Goal: Information Seeking & Learning: Learn about a topic

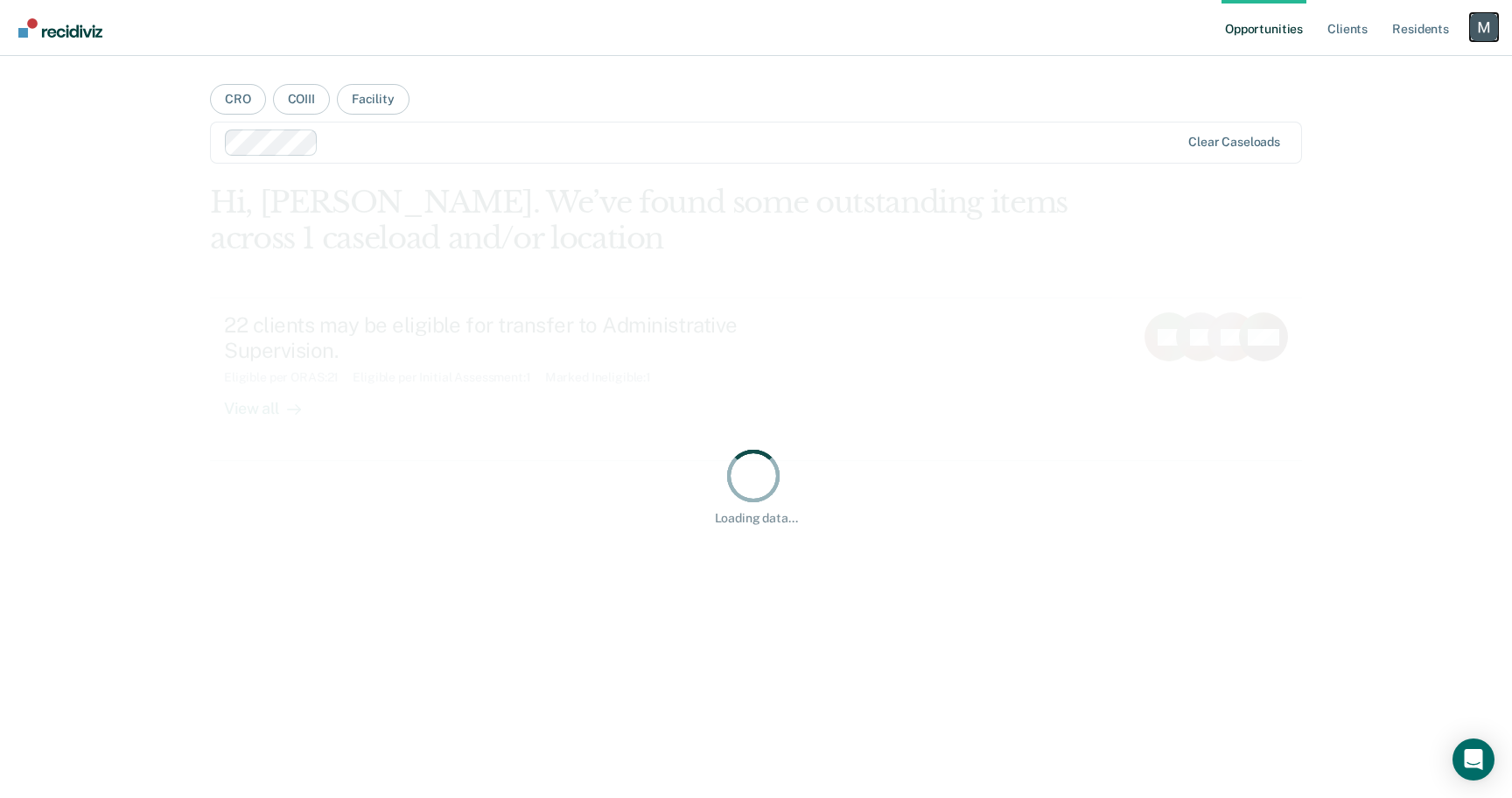
click at [1495, 36] on div "Profile dropdown button" at bounding box center [1483, 27] width 28 height 28
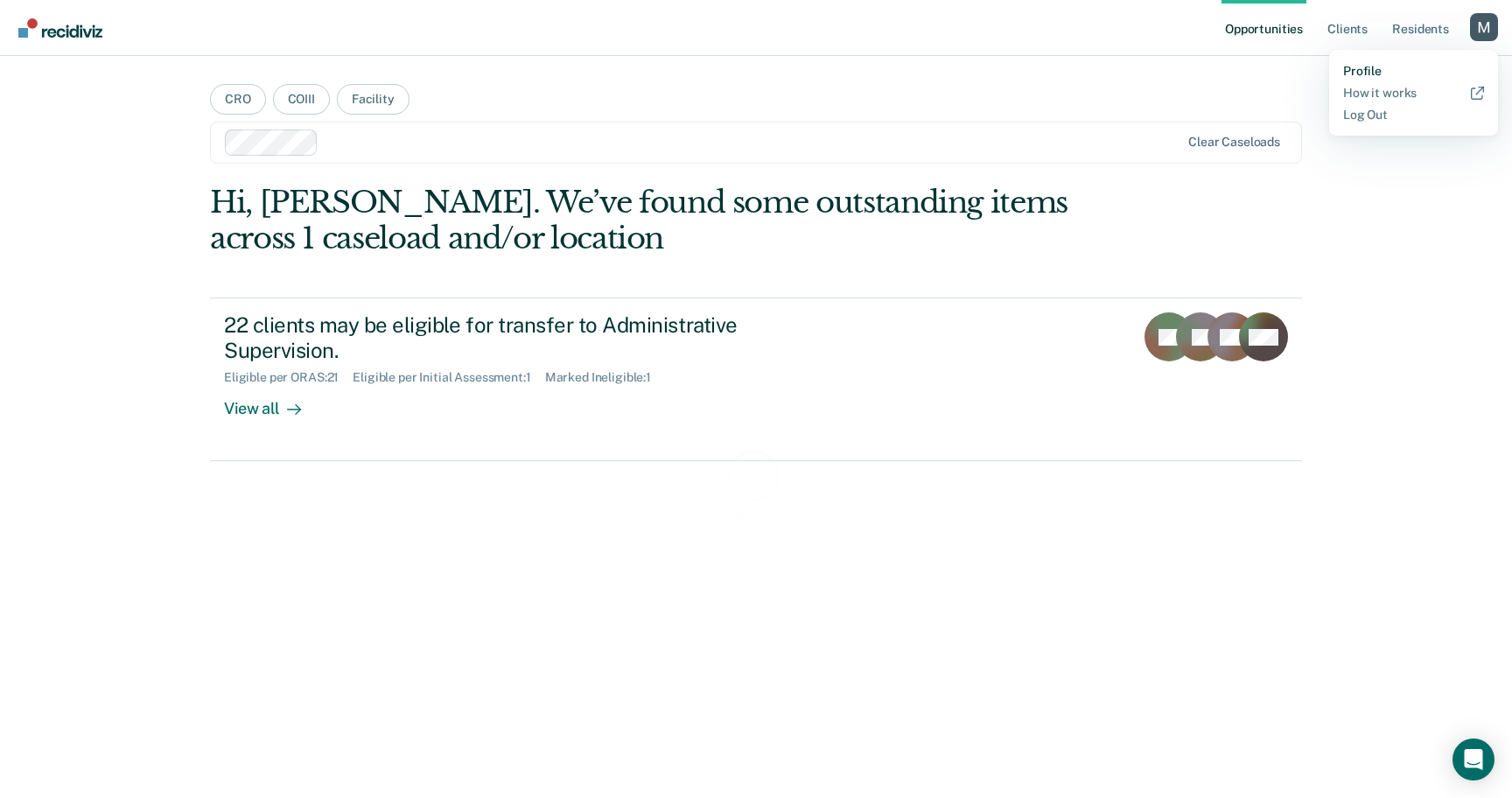
click at [1354, 78] on link "Profile" at bounding box center [1414, 70] width 141 height 14
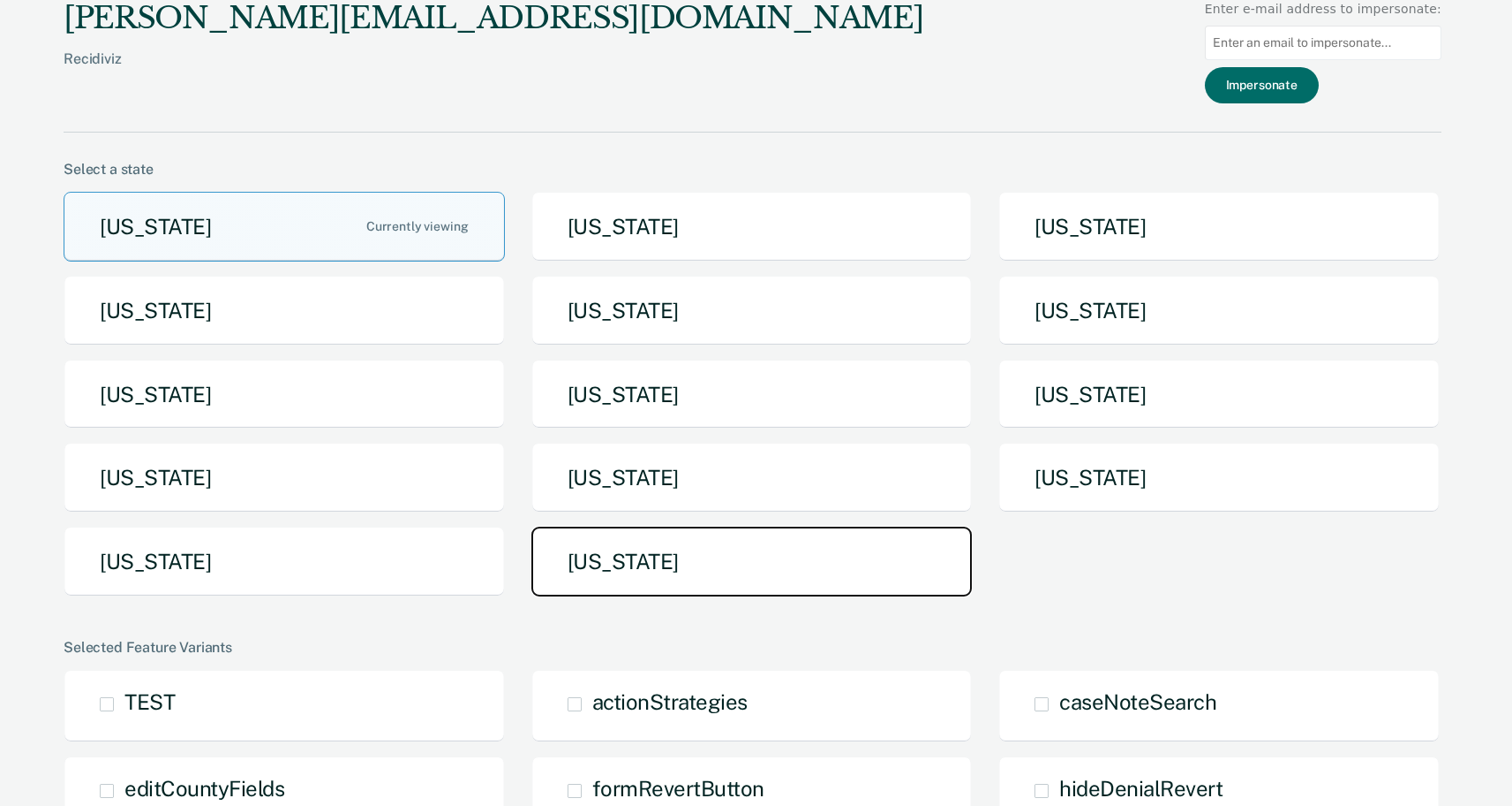
click at [638, 559] on button "[US_STATE]" at bounding box center [752, 562] width 441 height 70
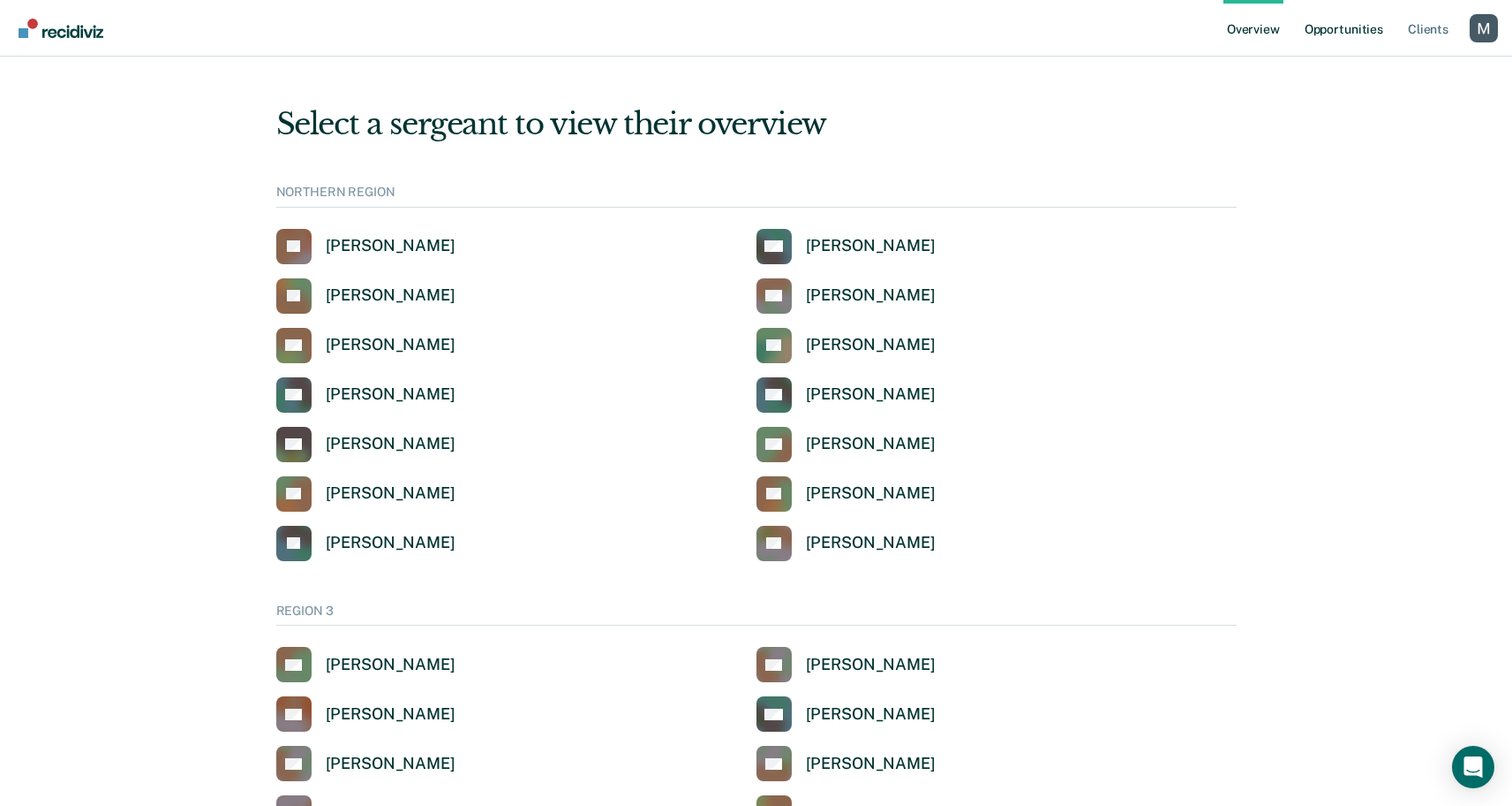
click at [1350, 35] on link "Opportunities" at bounding box center [1344, 28] width 86 height 56
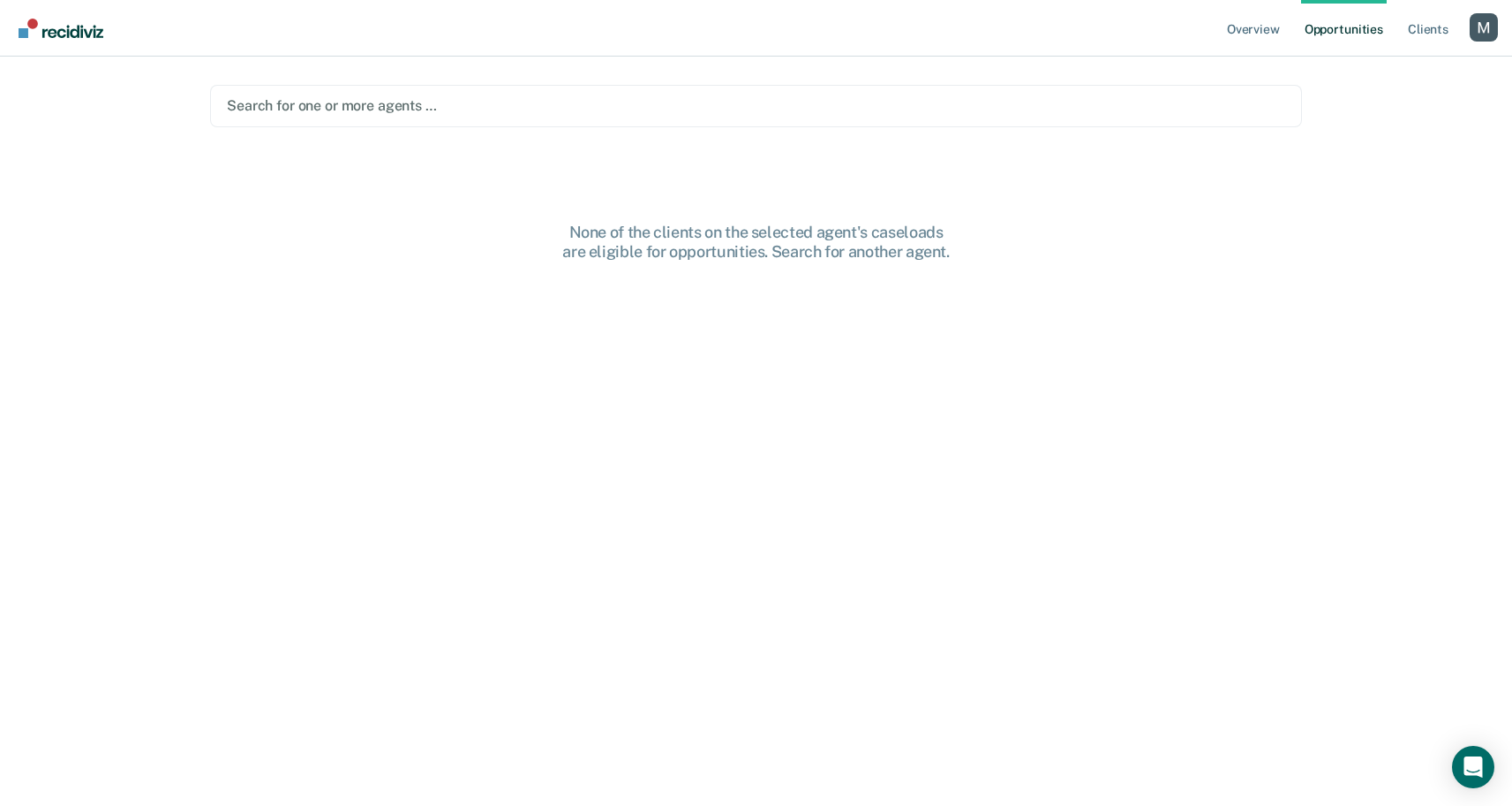
click at [420, 101] on div at bounding box center [756, 105] width 1058 height 20
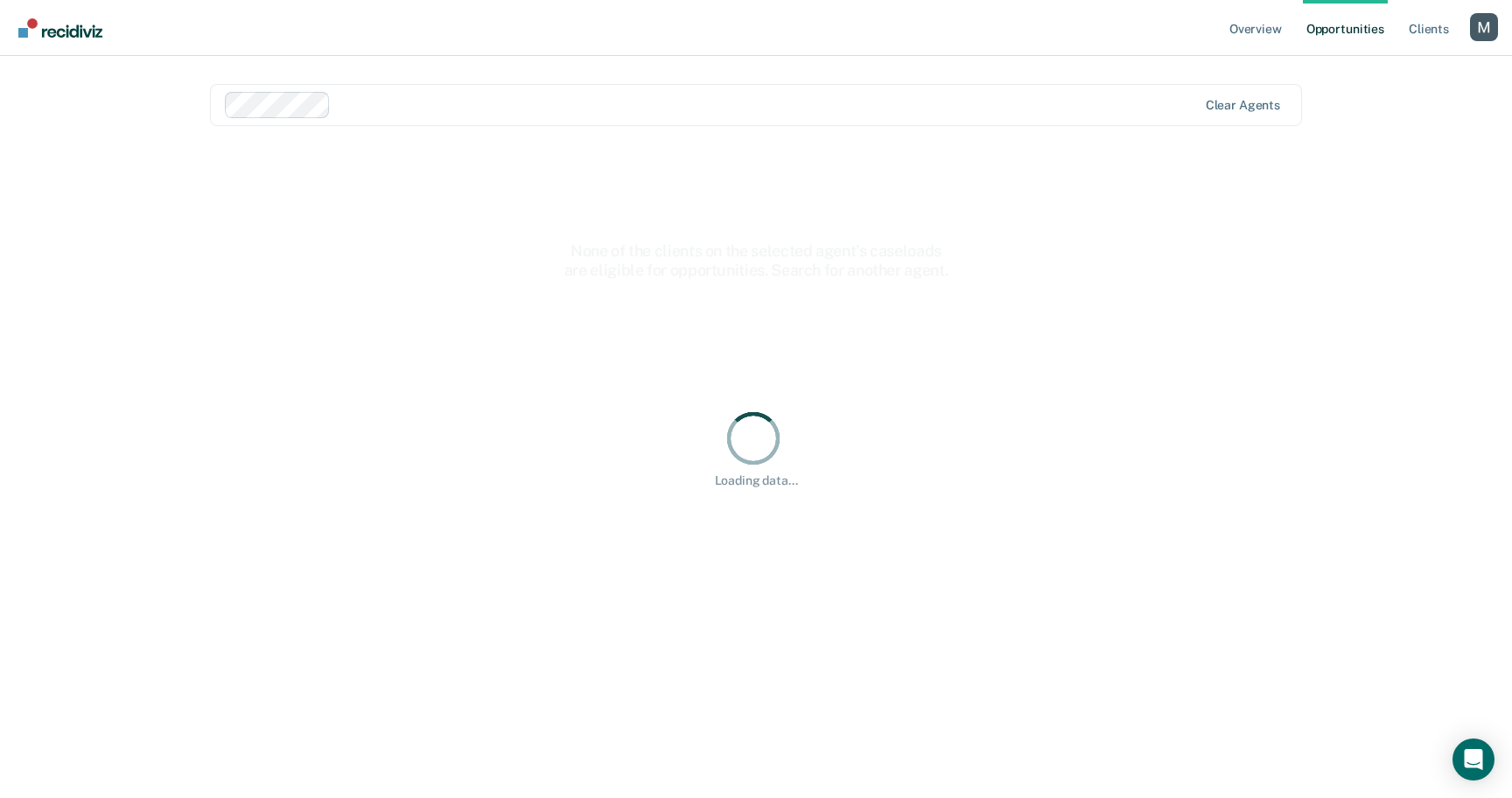
click at [403, 170] on div "Loading data..." at bounding box center [756, 448] width 1092 height 602
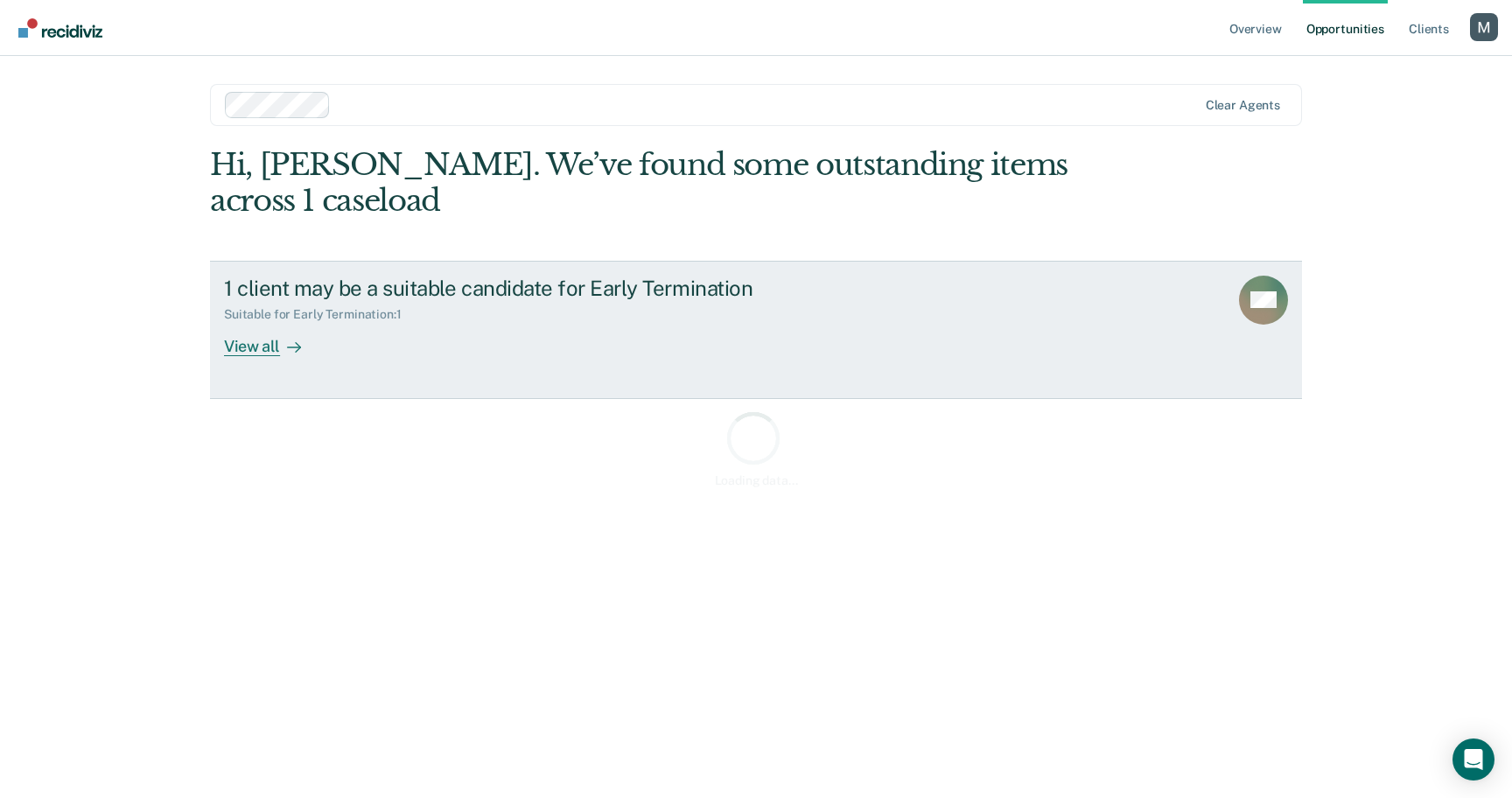
click at [415, 316] on div "Suitable for Early Termination : 1" at bounding box center [320, 314] width 192 height 14
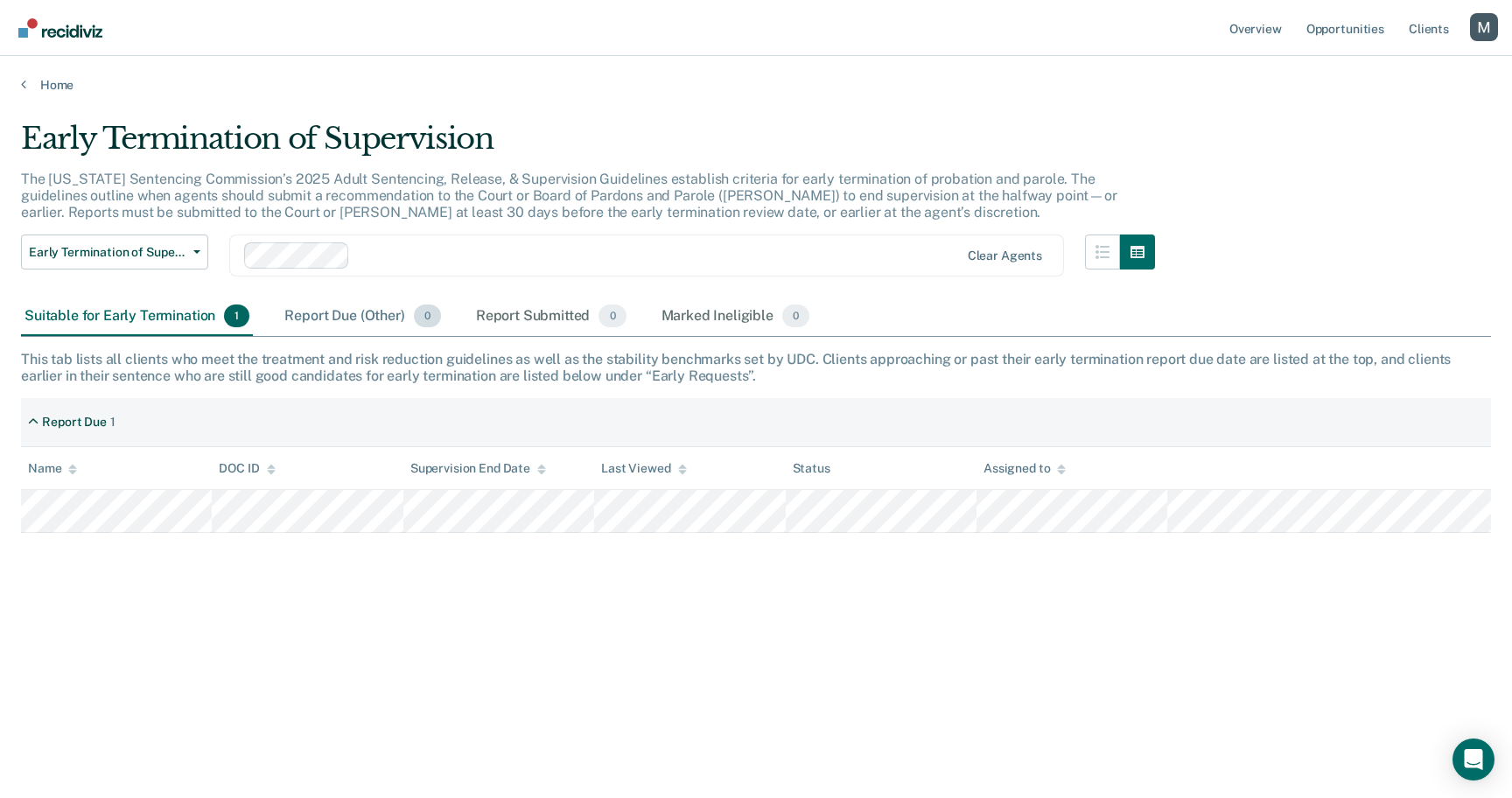
click at [413, 325] on div "Report Due (Other) 0" at bounding box center [362, 317] width 163 height 39
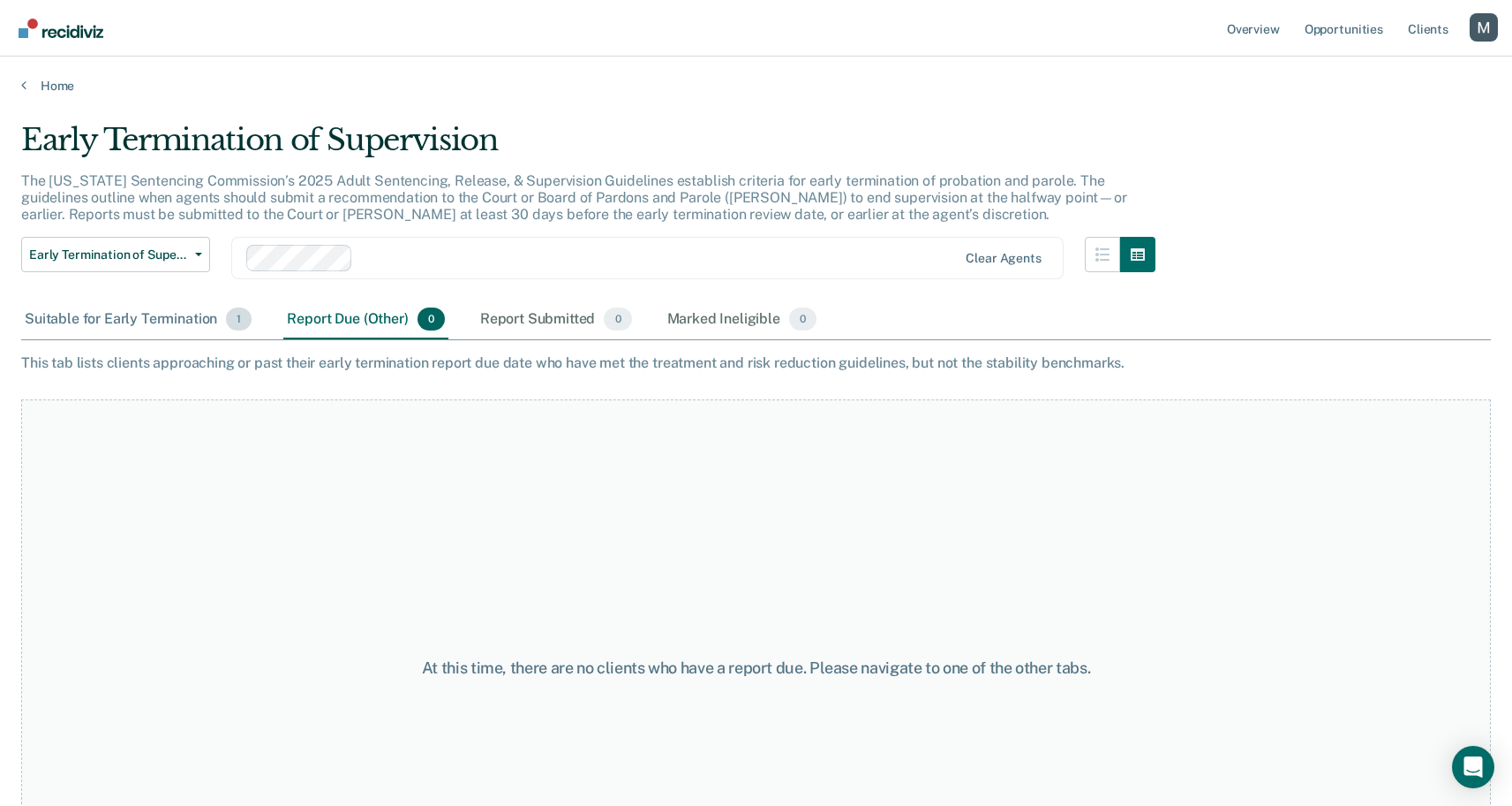
click at [231, 314] on span "1" at bounding box center [239, 319] width 25 height 23
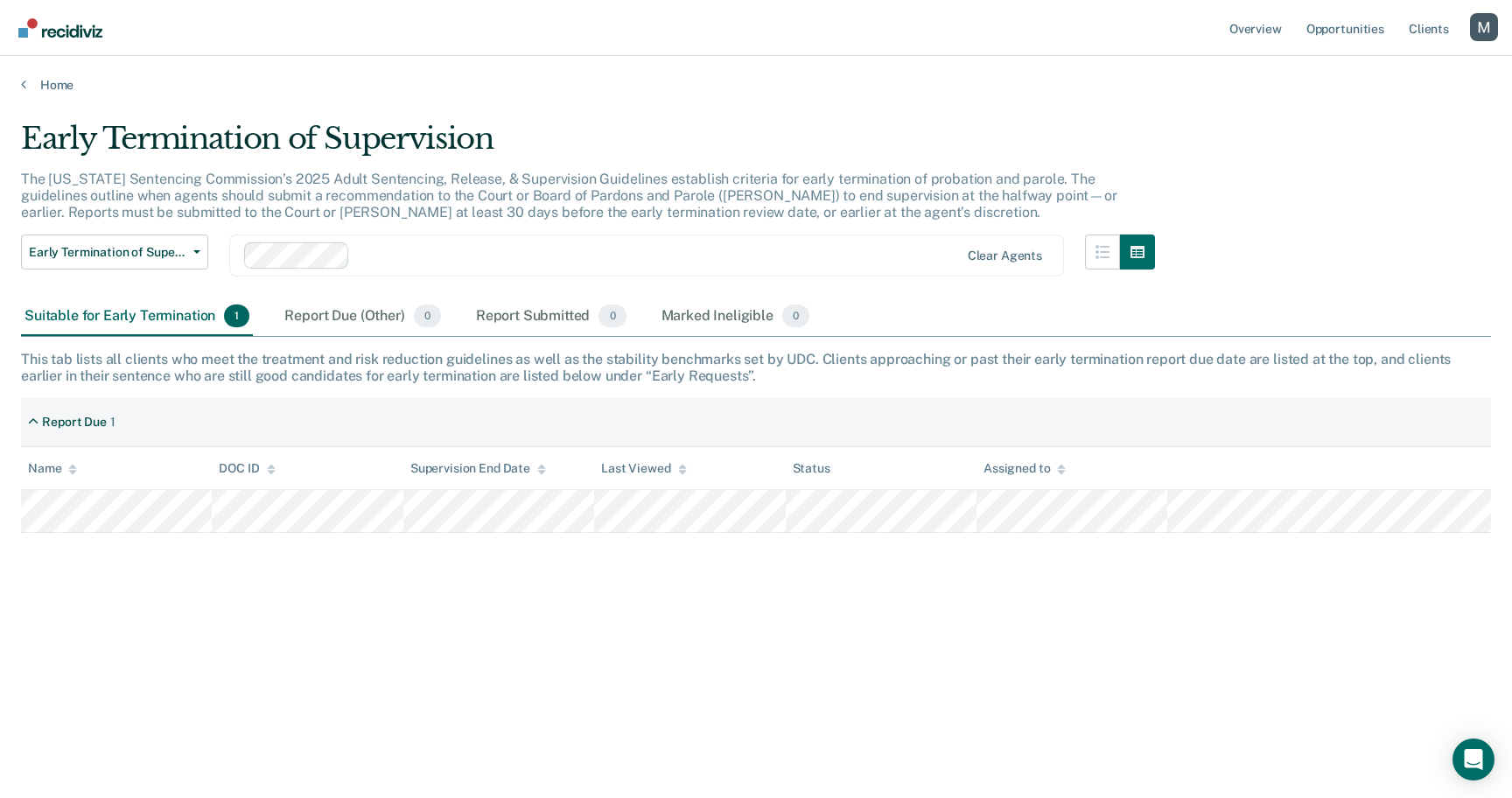
click at [339, 487] on th "DOC ID" at bounding box center [307, 468] width 191 height 43
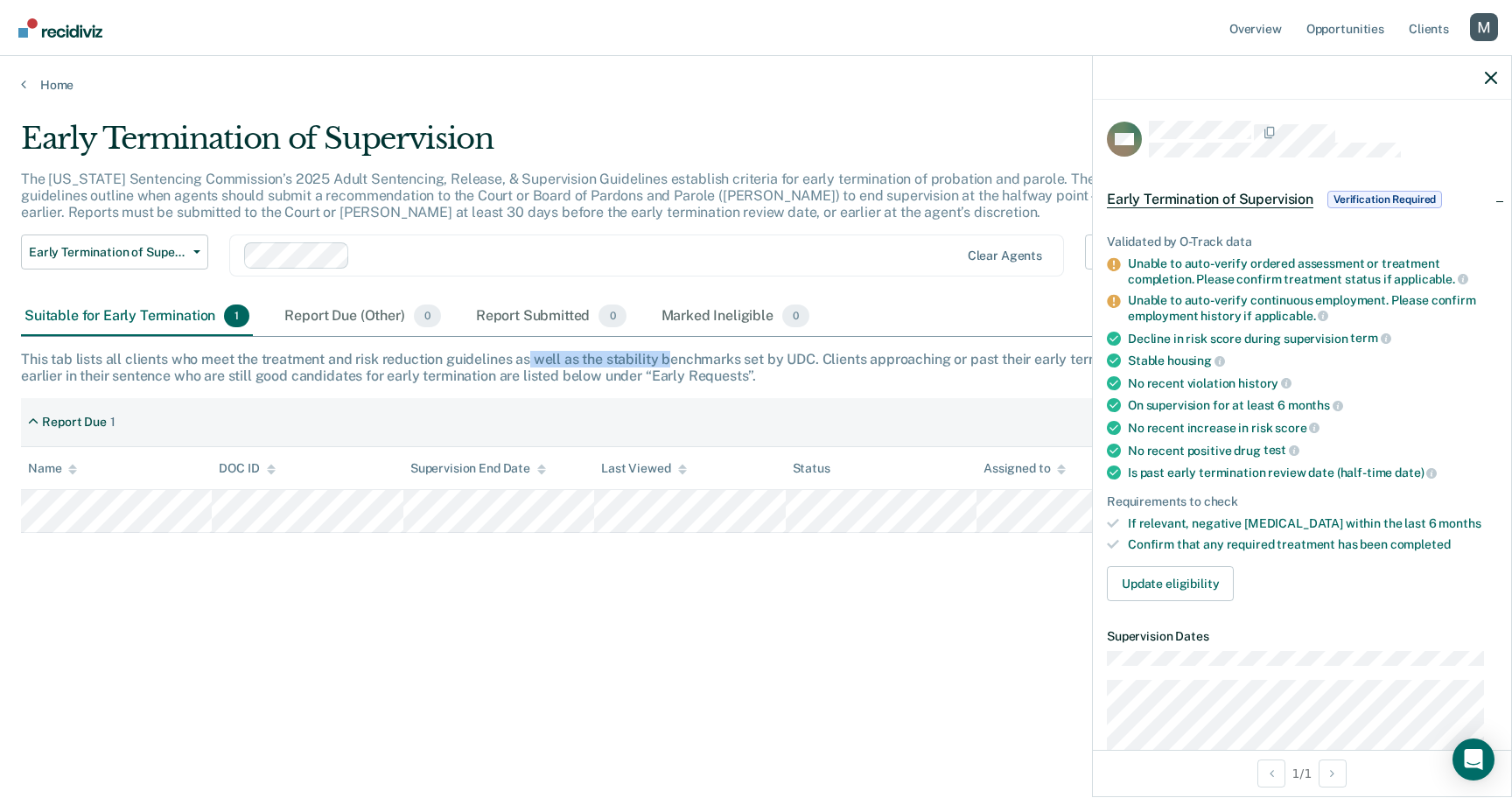
drag, startPoint x: 637, startPoint y: 353, endPoint x: 667, endPoint y: 353, distance: 30.0
click at [667, 353] on div "This tab lists all clients who meet the treatment and risk reduction guidelines…" at bounding box center [756, 367] width 1470 height 34
click at [1492, 71] on button "button" at bounding box center [1491, 77] width 13 height 14
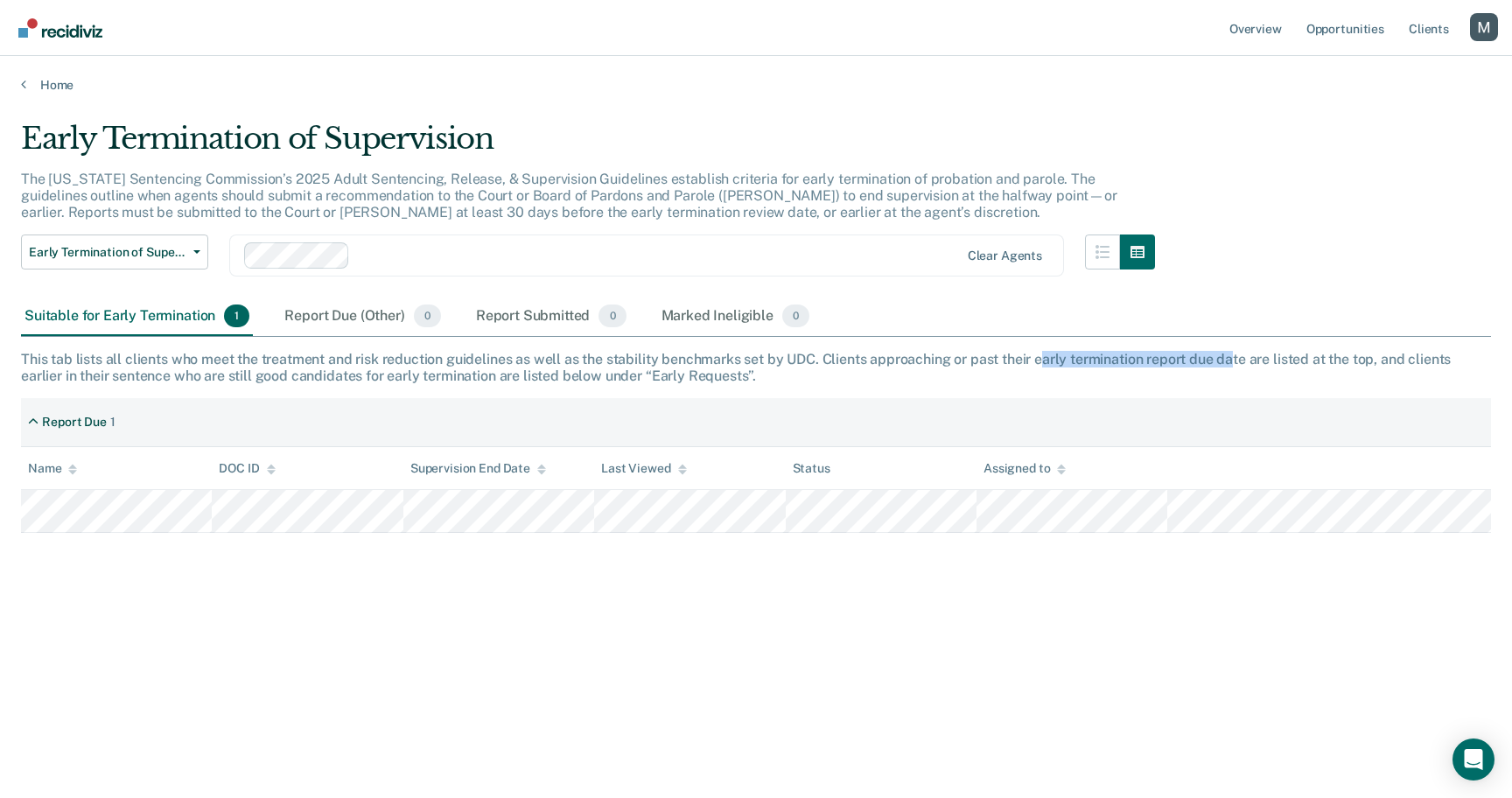
drag, startPoint x: 1073, startPoint y: 359, endPoint x: 1229, endPoint y: 352, distance: 156.2
click at [1229, 352] on div "This tab lists all clients who meet the treatment and risk reduction guidelines…" at bounding box center [756, 367] width 1470 height 34
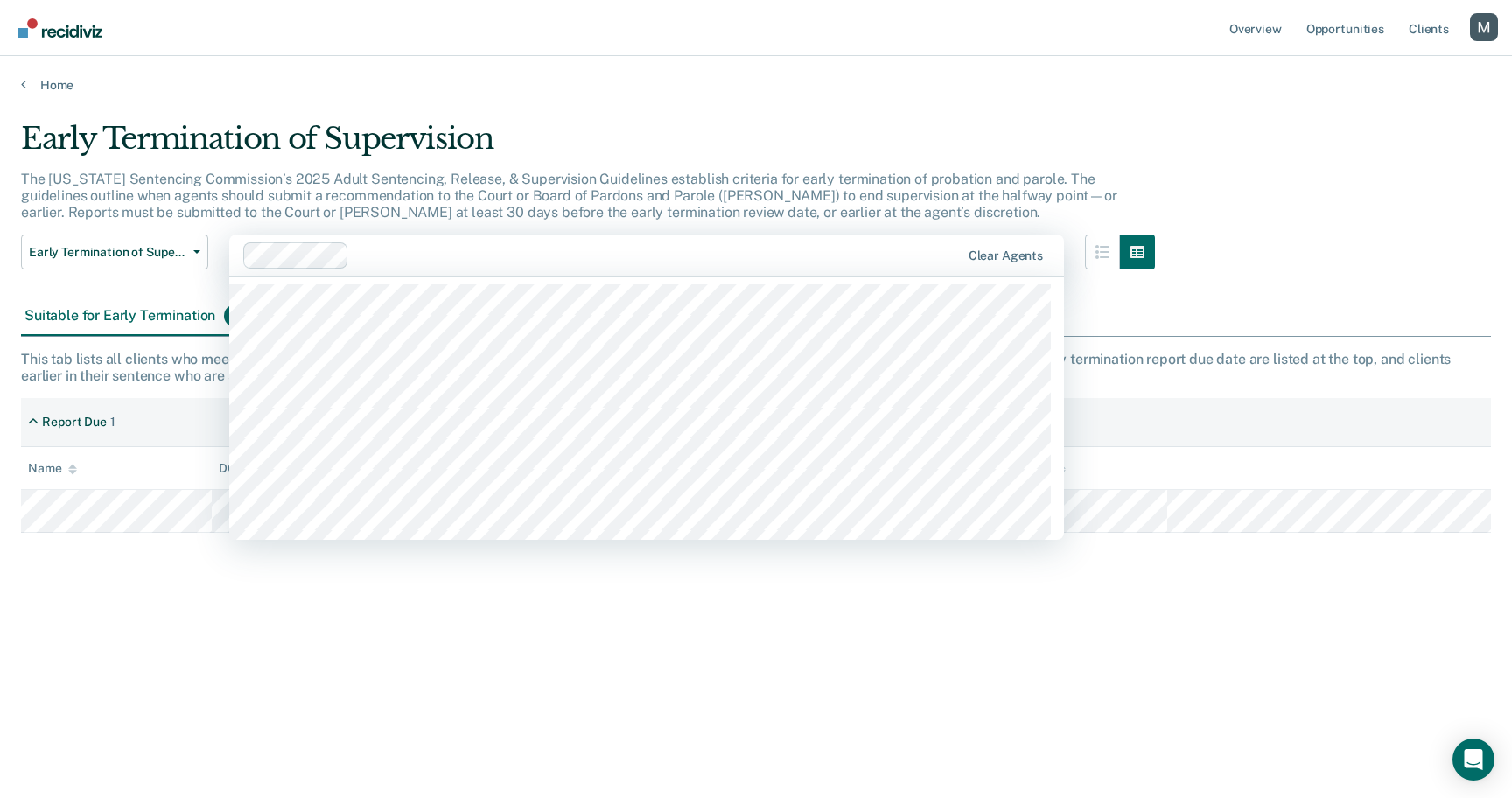
click at [460, 264] on div at bounding box center [658, 255] width 603 height 20
drag, startPoint x: 564, startPoint y: 257, endPoint x: 569, endPoint y: 279, distance: 22.6
click at [564, 258] on div at bounding box center [695, 255] width 530 height 20
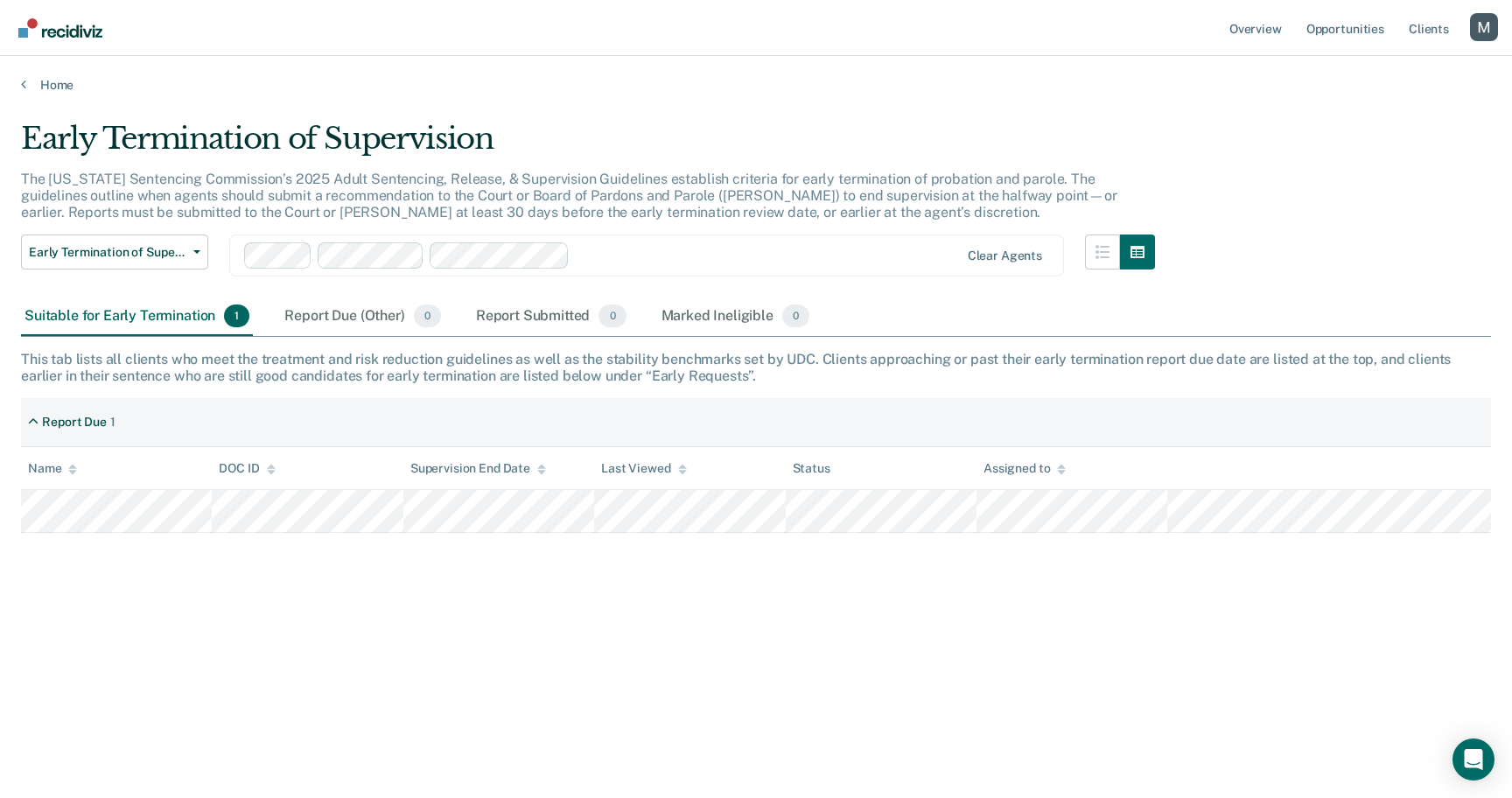
click at [351, 596] on div "Early Termination of Supervision The [US_STATE] Sentencing Commission’s 2025 Ad…" at bounding box center [756, 393] width 1470 height 546
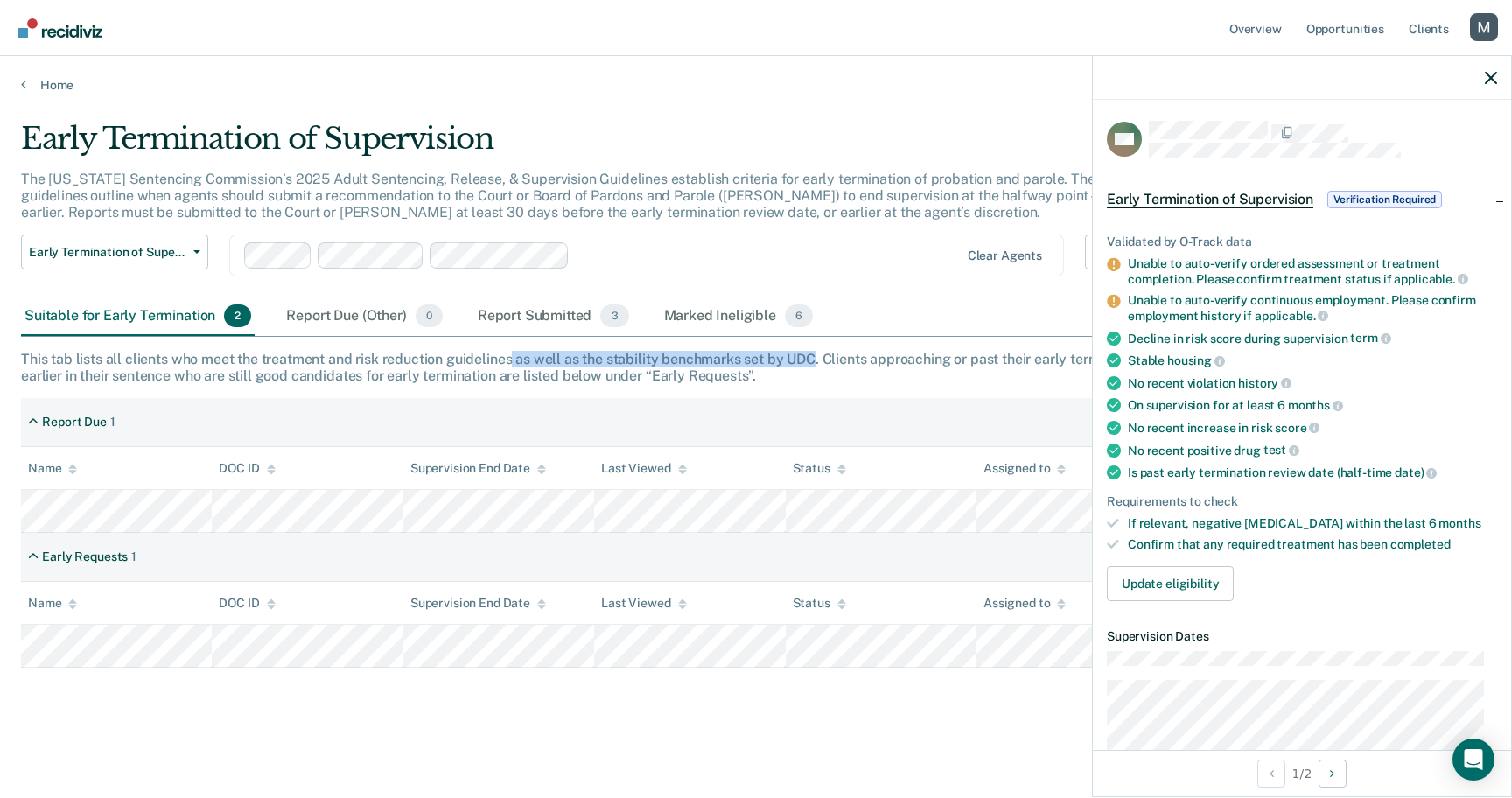
drag, startPoint x: 509, startPoint y: 359, endPoint x: 809, endPoint y: 358, distance: 300.0
click at [809, 358] on div "This tab lists all clients who meet the treatment and risk reduction guidelines…" at bounding box center [756, 367] width 1470 height 34
